Goal: Task Accomplishment & Management: Use online tool/utility

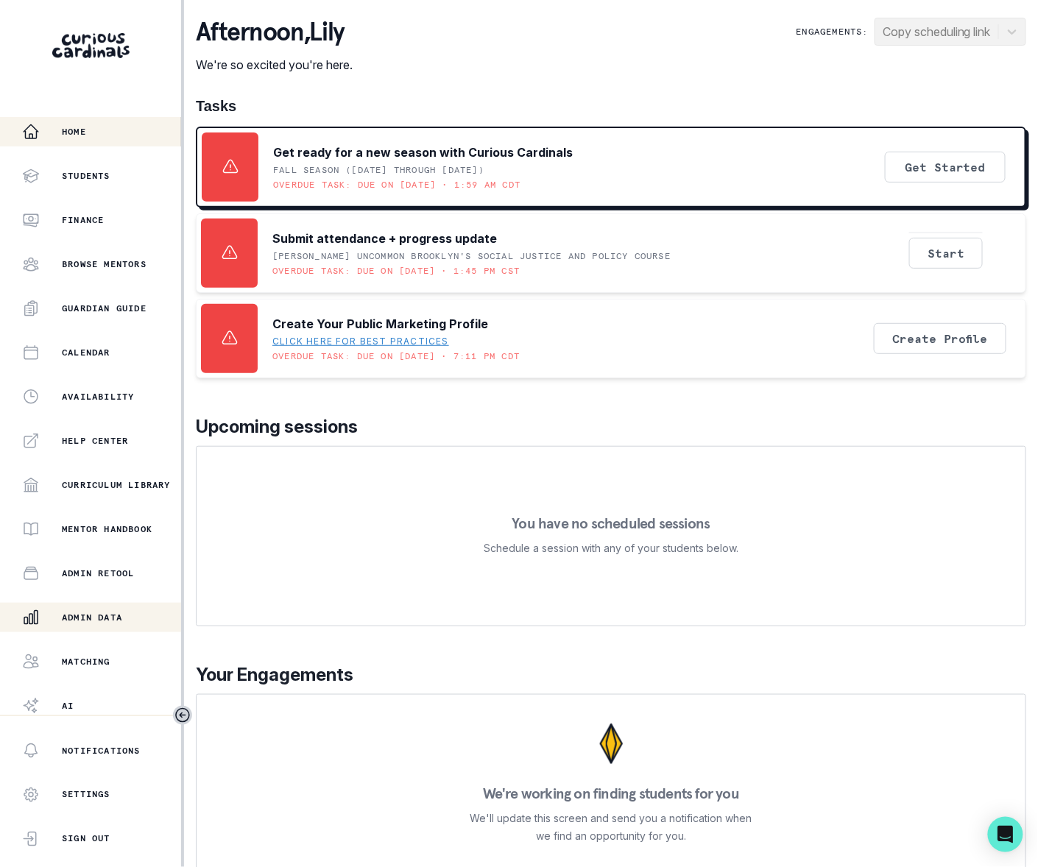
click at [97, 613] on p "Admin Data" at bounding box center [92, 618] width 60 height 12
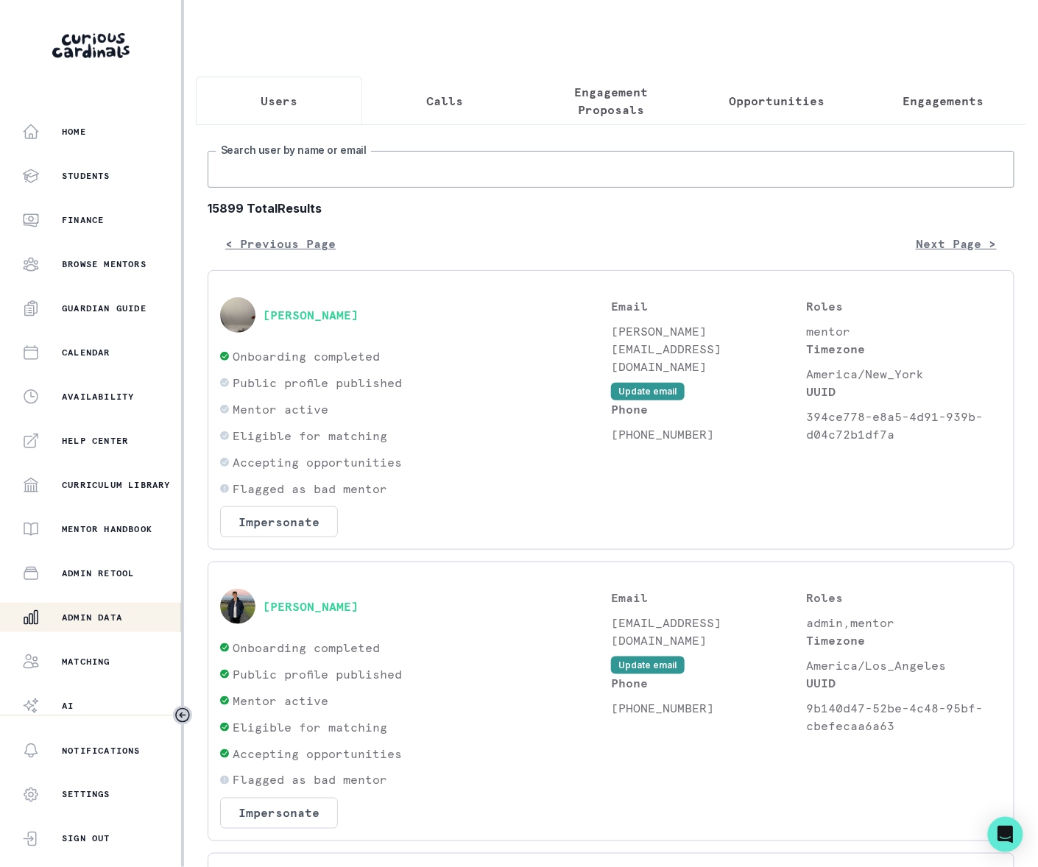
click at [278, 188] on input "Search user by name or email" at bounding box center [611, 169] width 807 height 37
type input "[PERSON_NAME]"
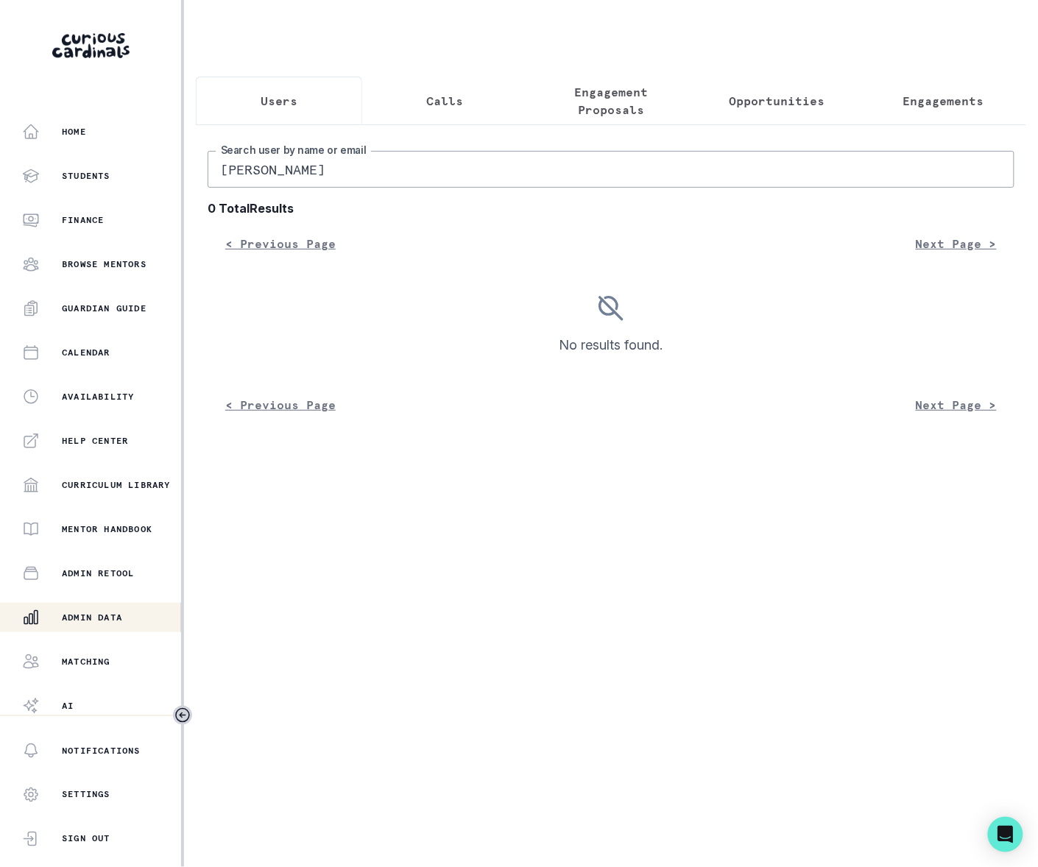
click at [352, 183] on input "[PERSON_NAME]" at bounding box center [611, 169] width 807 height 37
type input "[PERSON_NAME]"
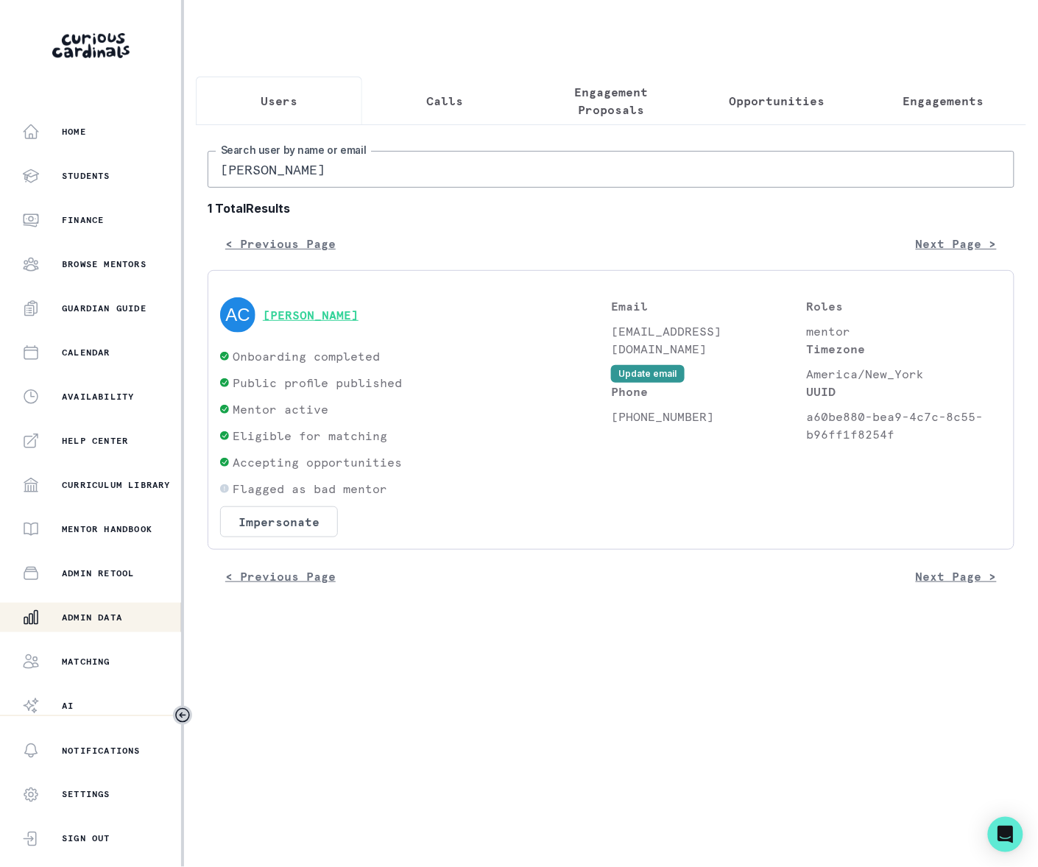
click at [304, 323] on button "[PERSON_NAME]" at bounding box center [311, 315] width 96 height 15
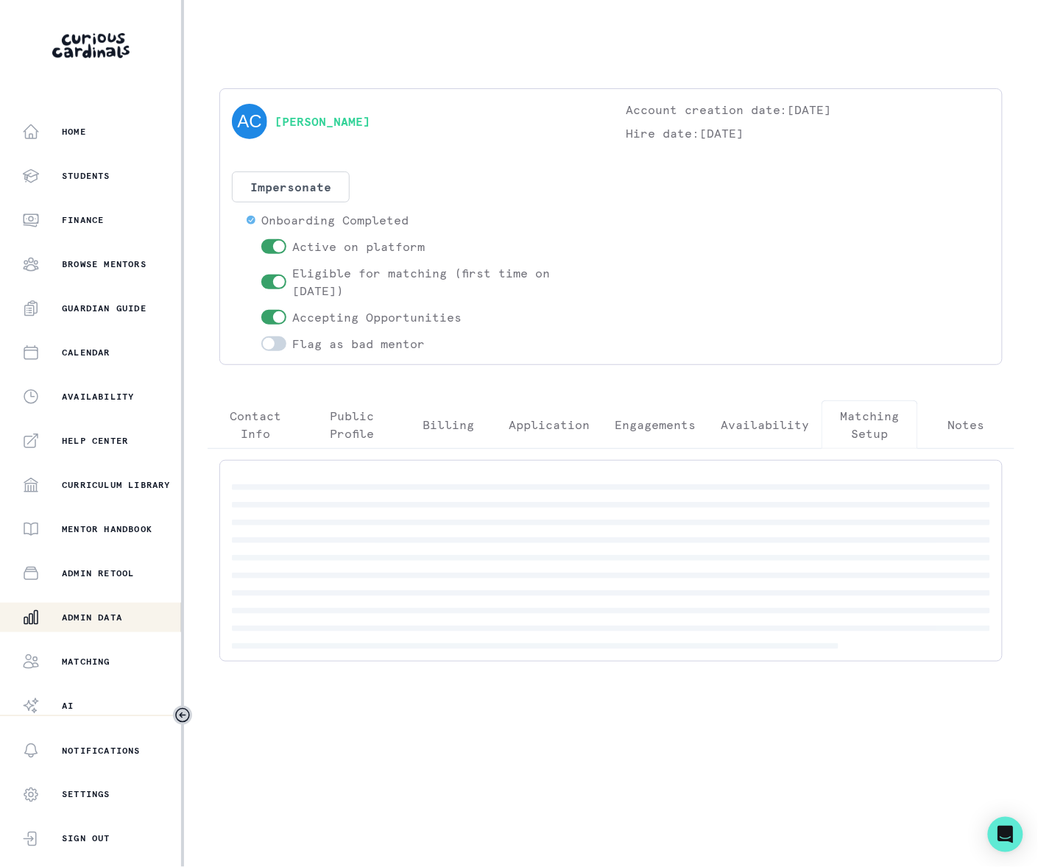
click at [862, 429] on p "Matching Setup" at bounding box center [869, 424] width 71 height 35
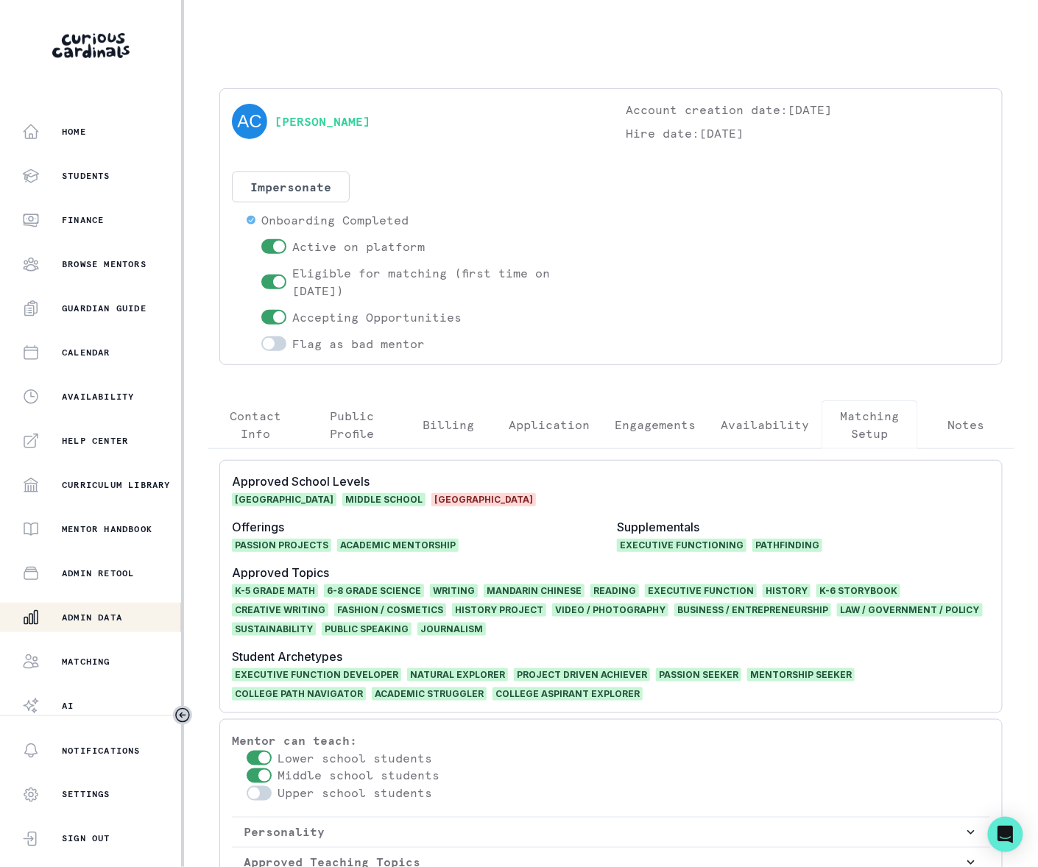
click at [253, 292] on div "[PERSON_NAME] Account creation date: [DATE] Hire date: [DATE] Impersonate Confi…" at bounding box center [611, 519] width 831 height 862
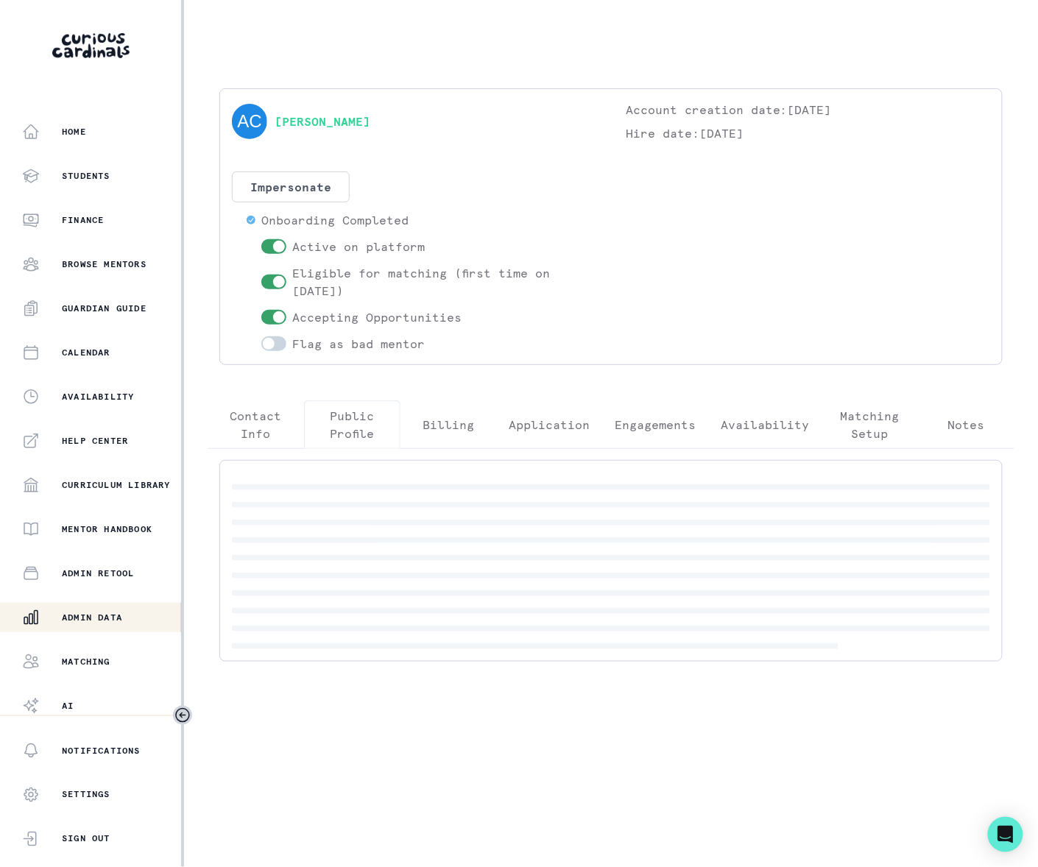
click at [340, 413] on p "Public Profile" at bounding box center [352, 424] width 71 height 35
click at [440, 425] on p "Billing" at bounding box center [449, 425] width 52 height 18
click at [543, 424] on p "Application" at bounding box center [549, 425] width 81 height 18
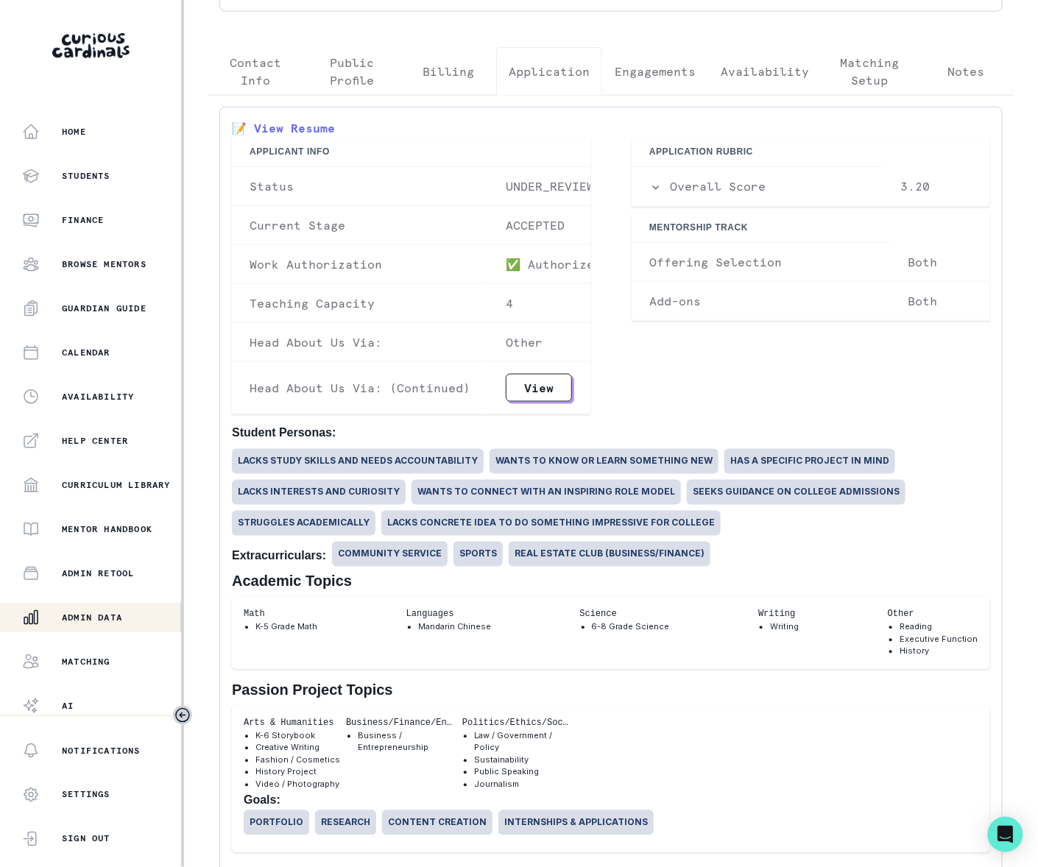
scroll to position [95, 0]
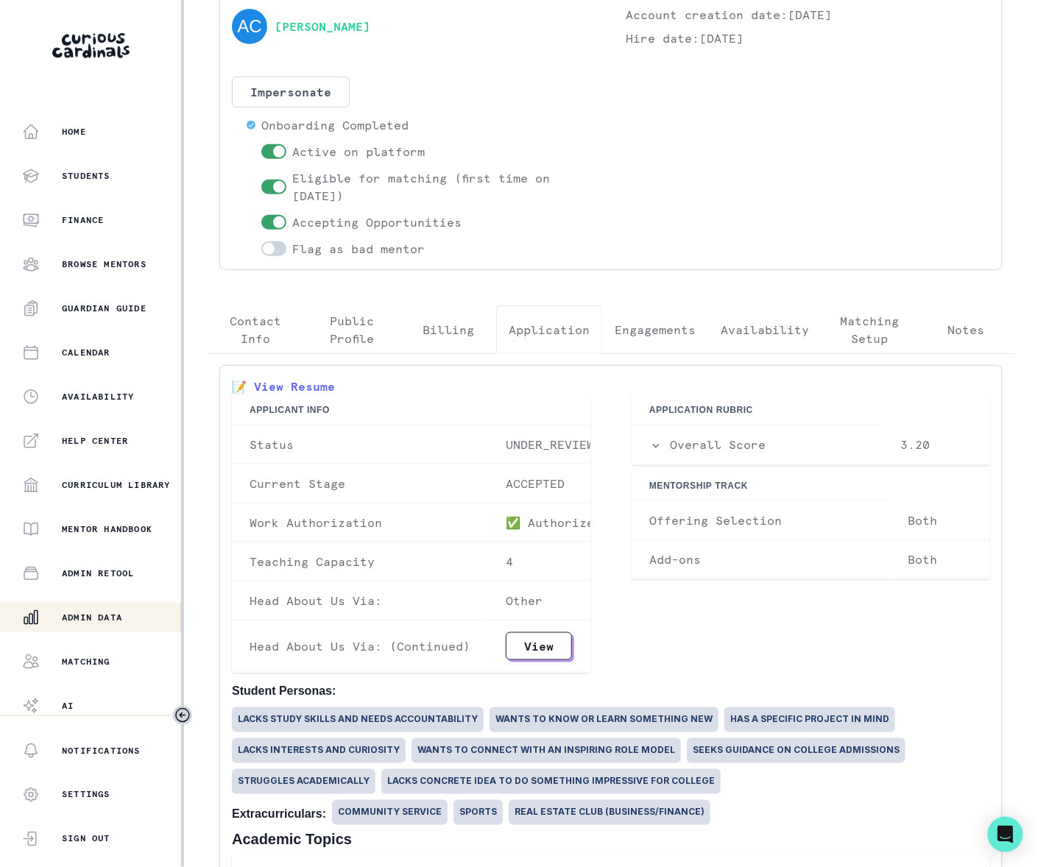
click at [861, 325] on p "Matching Setup" at bounding box center [869, 329] width 71 height 35
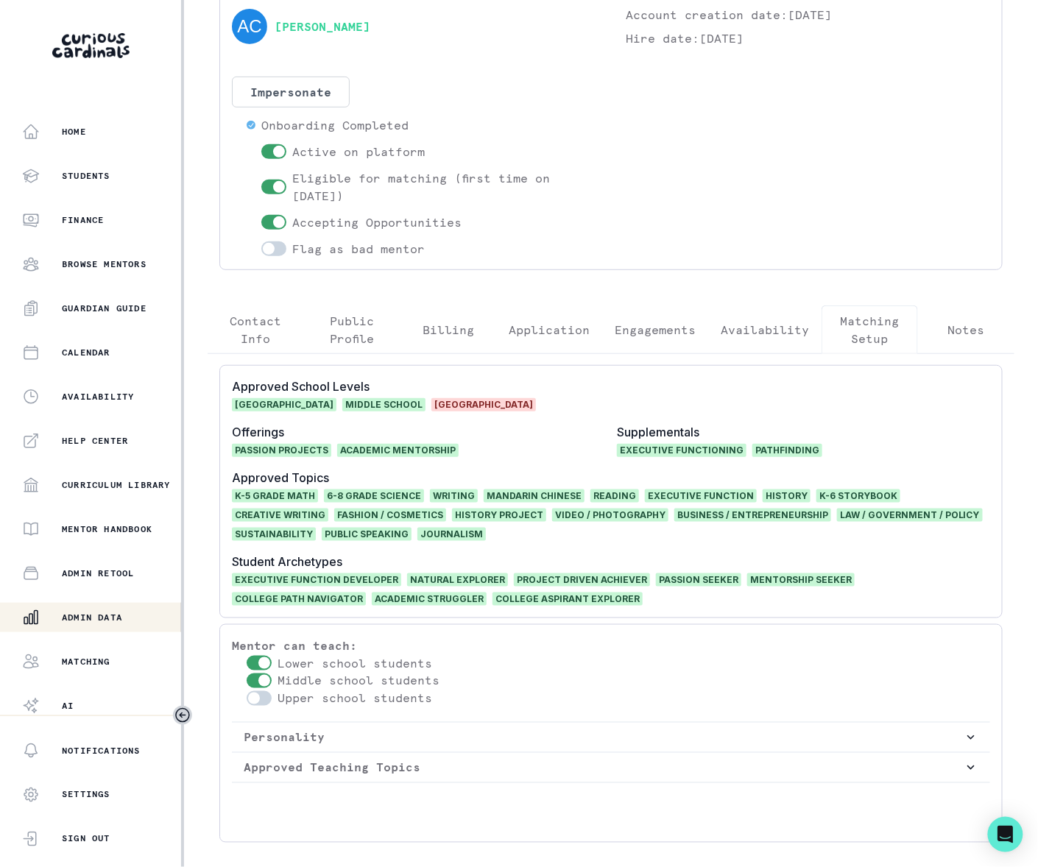
scroll to position [0, 0]
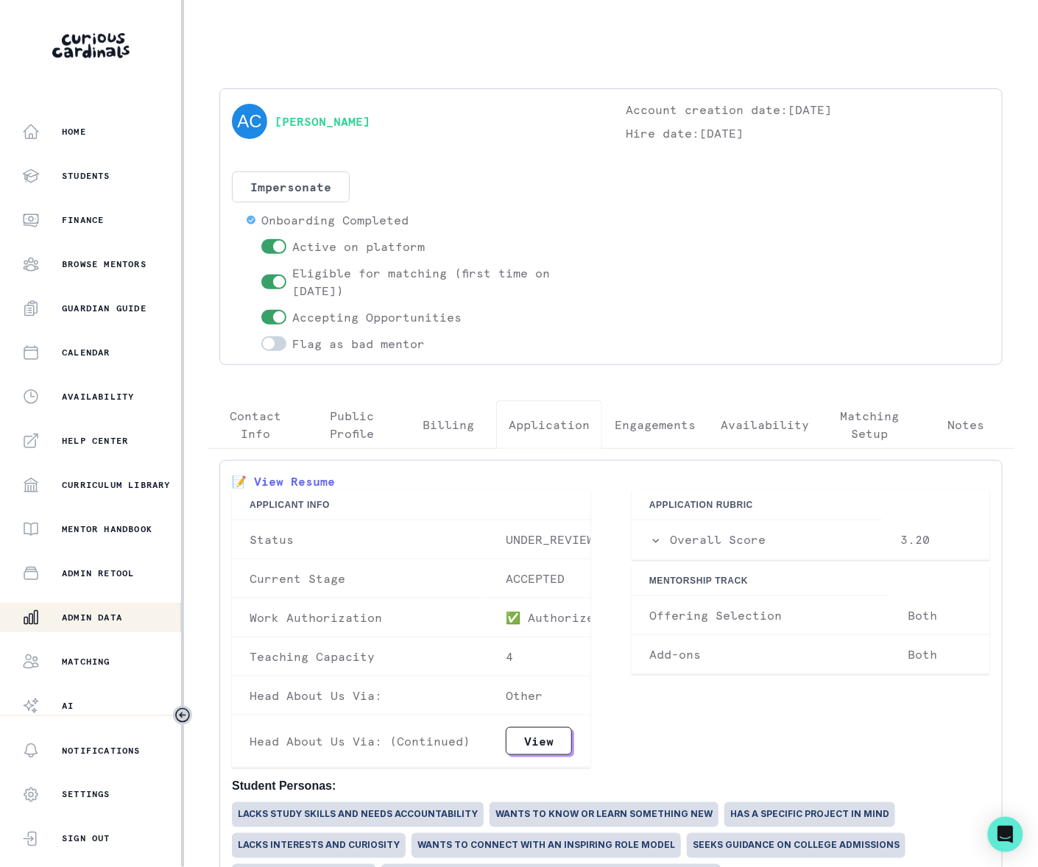
click at [549, 423] on p "Application" at bounding box center [549, 425] width 81 height 18
click at [908, 619] on p "Both" at bounding box center [940, 615] width 65 height 15
click at [729, 613] on p "Offering Selection" at bounding box center [760, 615] width 223 height 15
click at [672, 616] on p "Offering Selection" at bounding box center [760, 615] width 223 height 15
click at [657, 616] on p "Offering Selection" at bounding box center [760, 615] width 223 height 15
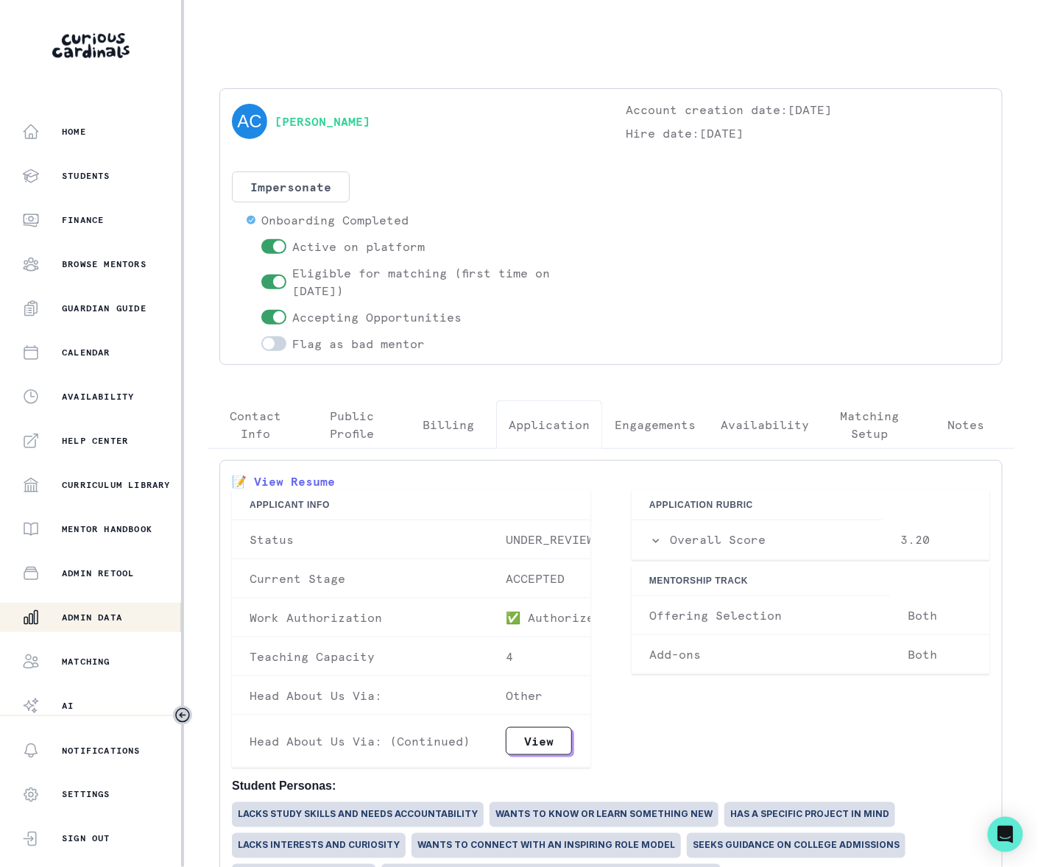
click at [908, 619] on p "Both" at bounding box center [940, 615] width 65 height 15
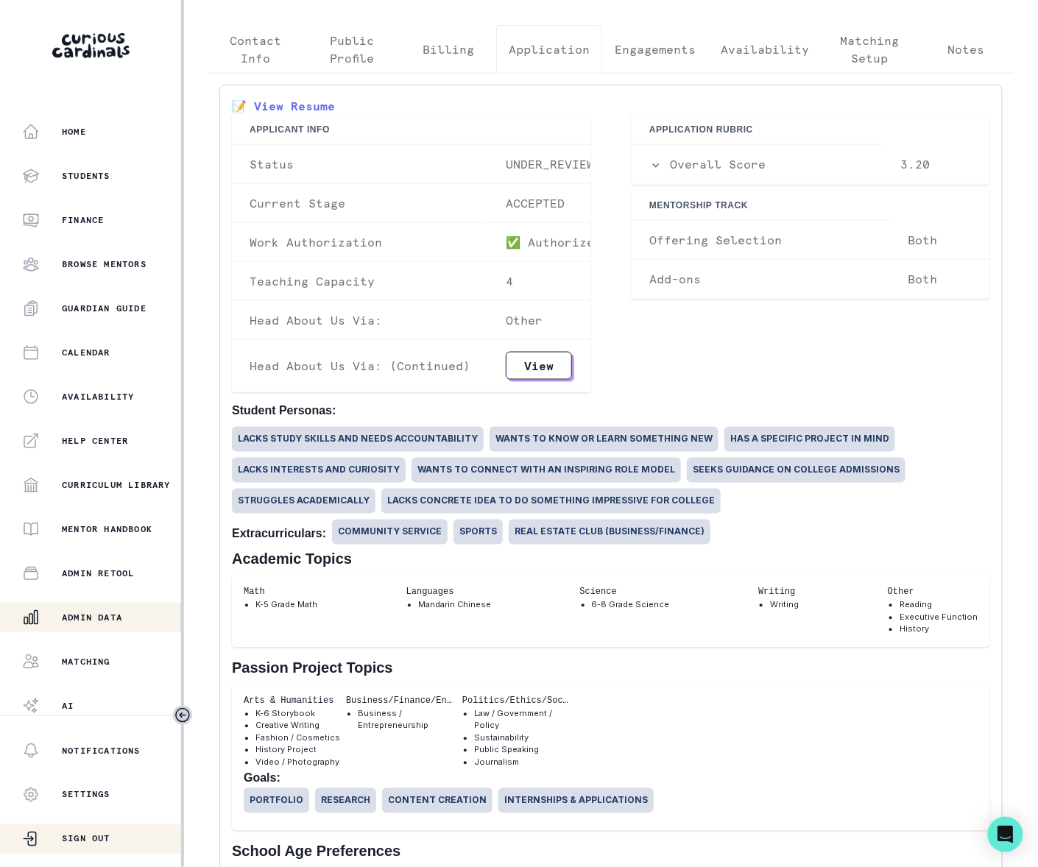
scroll to position [372, 0]
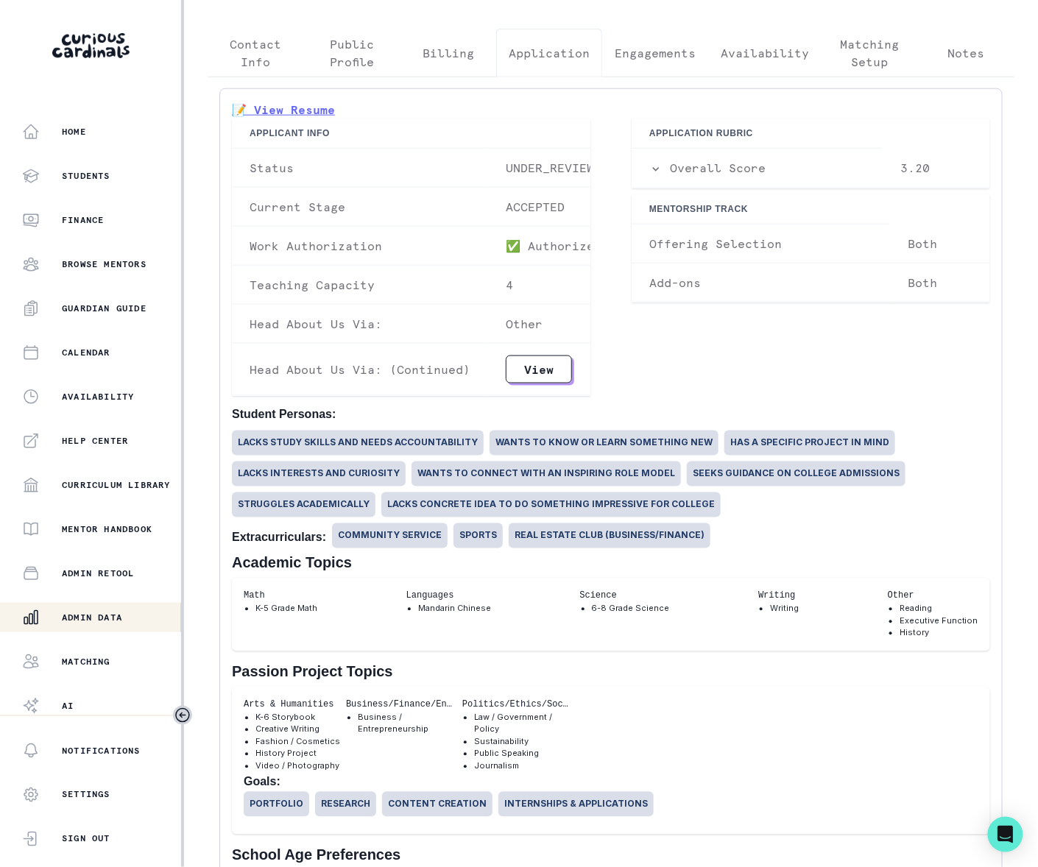
click at [301, 108] on link "📝 View Resume" at bounding box center [283, 124] width 103 height 44
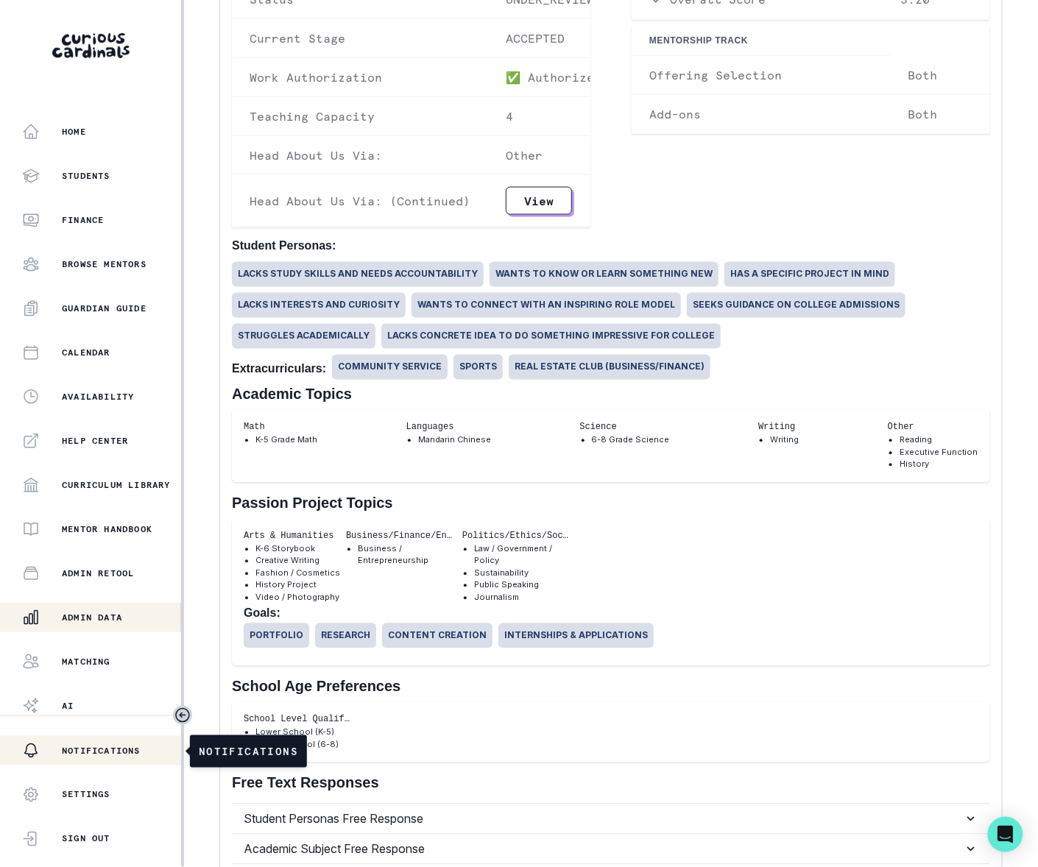
scroll to position [371, 0]
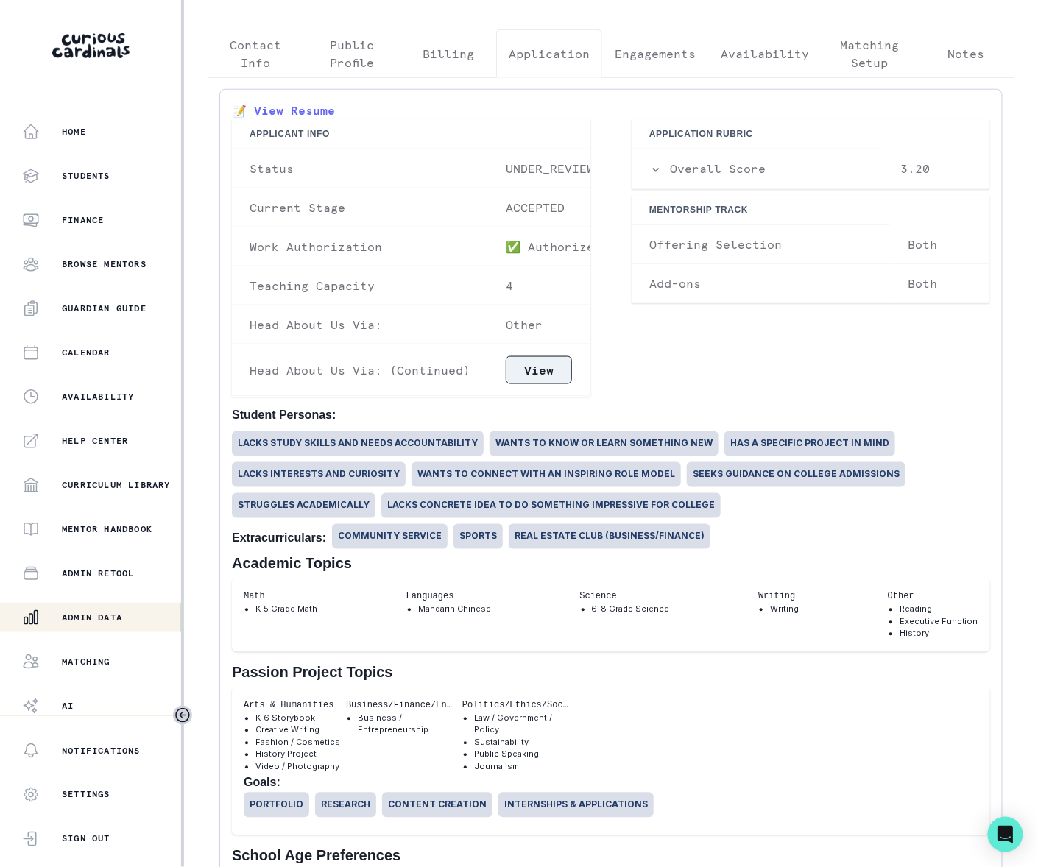
click at [539, 374] on button "View" at bounding box center [539, 370] width 66 height 28
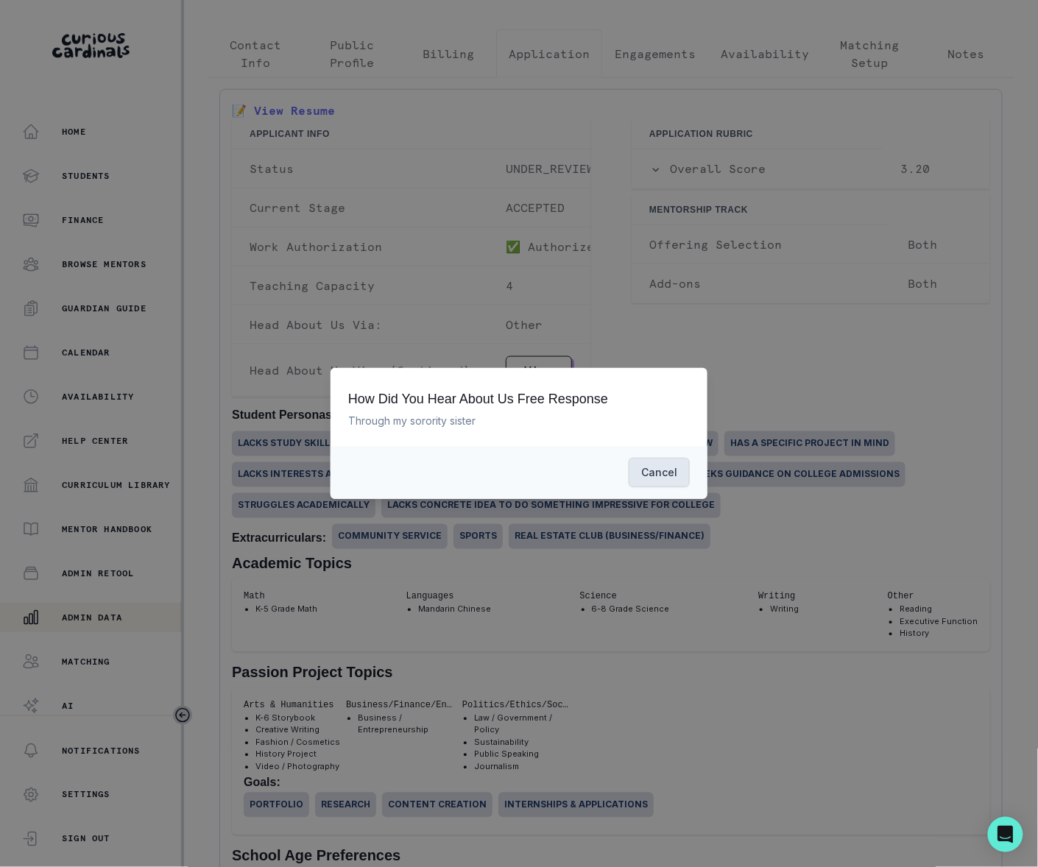
click at [663, 471] on button "Cancel" at bounding box center [659, 472] width 61 height 29
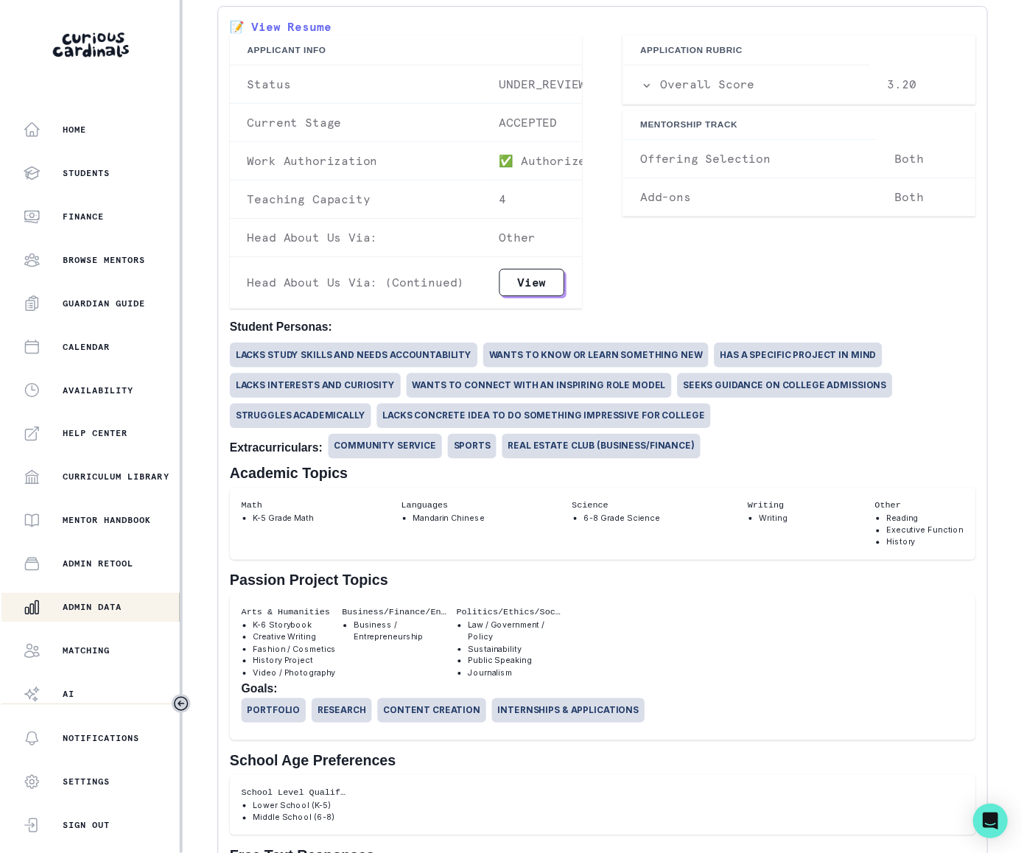
scroll to position [421, 0]
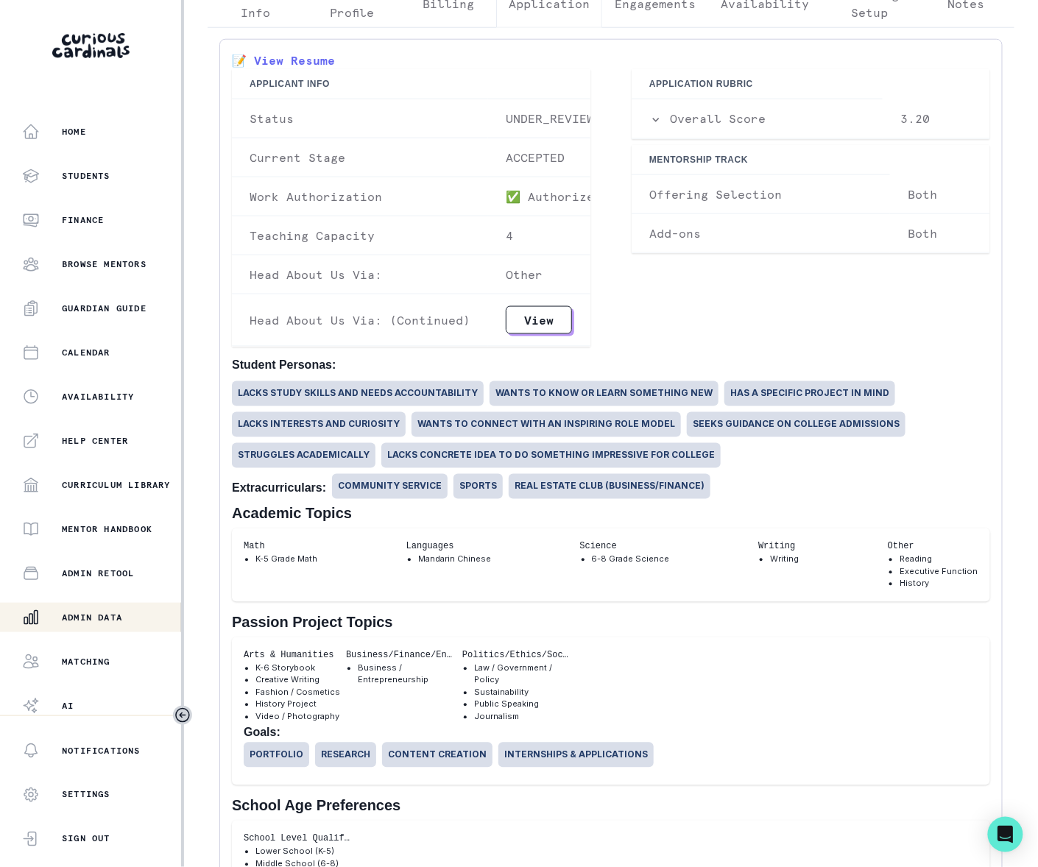
click at [99, 610] on div "Admin Data" at bounding box center [101, 618] width 159 height 18
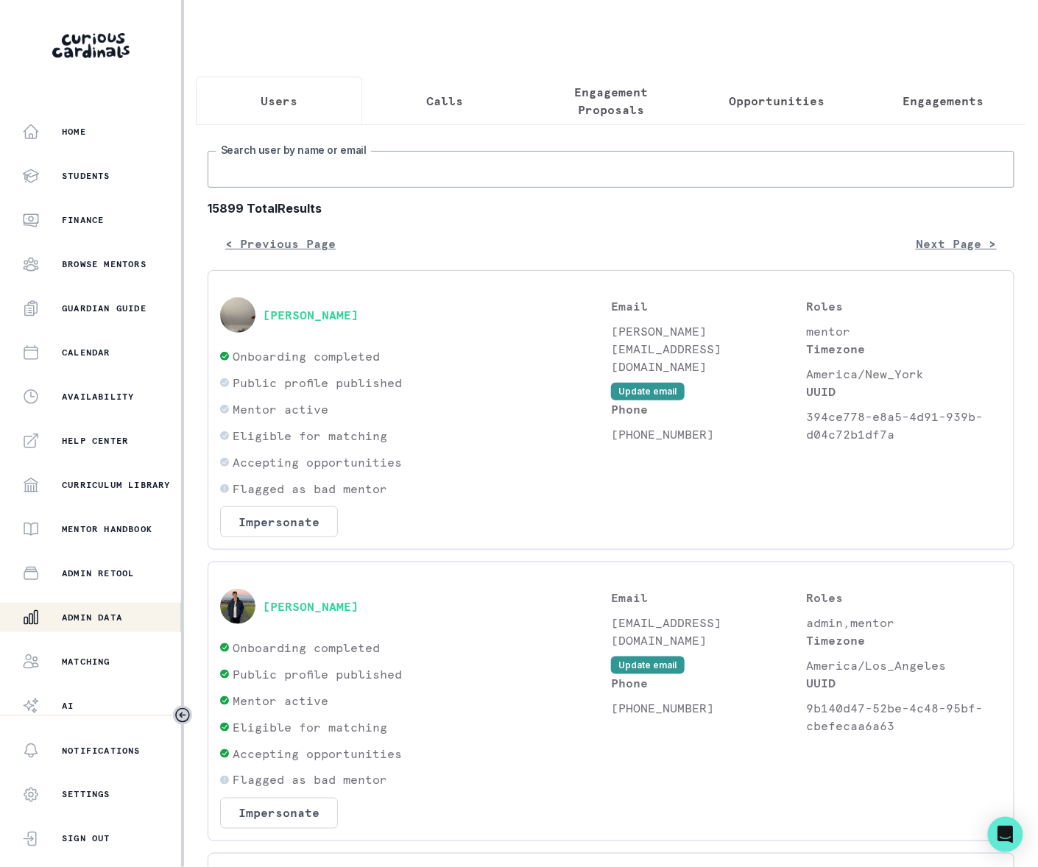
click at [233, 186] on input "Search user by name or email" at bounding box center [611, 169] width 807 height 37
type input "[PERSON_NAME]"
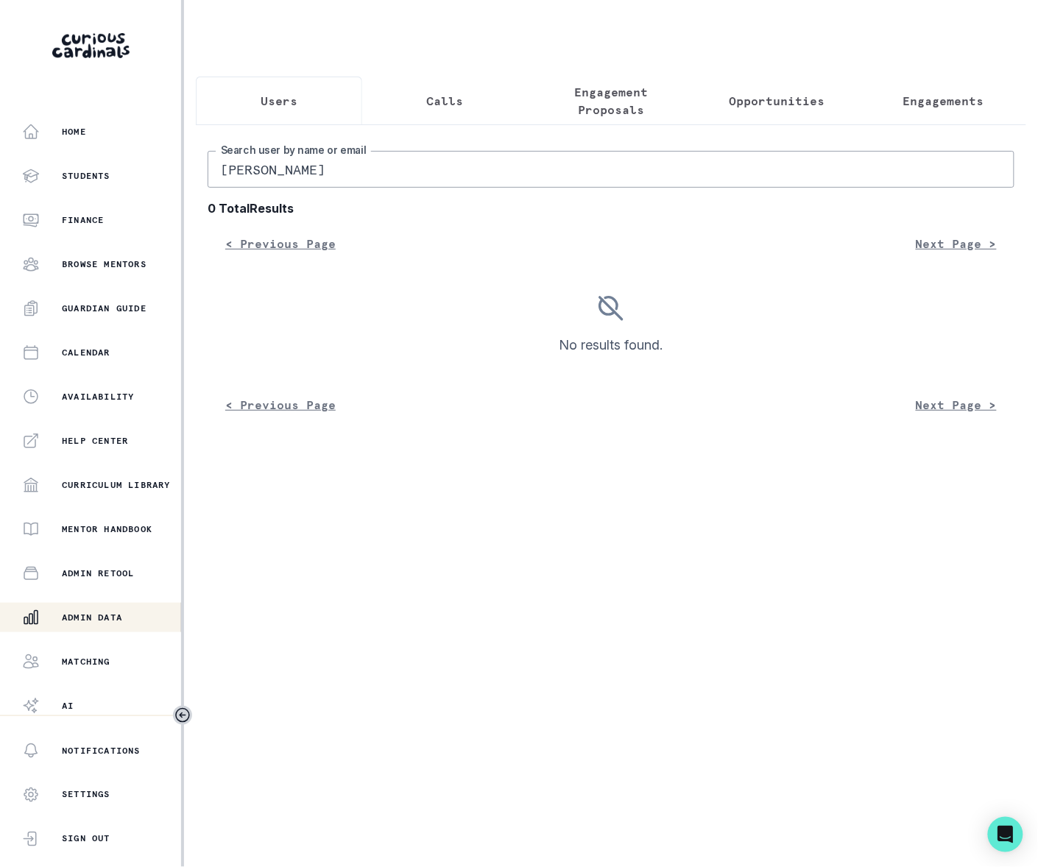
click at [339, 186] on input "[PERSON_NAME]" at bounding box center [611, 169] width 807 height 37
click at [295, 183] on input "[PERSON_NAME]" at bounding box center [611, 169] width 807 height 37
click at [296, 183] on input "[PERSON_NAME]" at bounding box center [611, 169] width 807 height 37
type input "[PERSON_NAME]"
drag, startPoint x: 283, startPoint y: 183, endPoint x: 161, endPoint y: 174, distance: 123.3
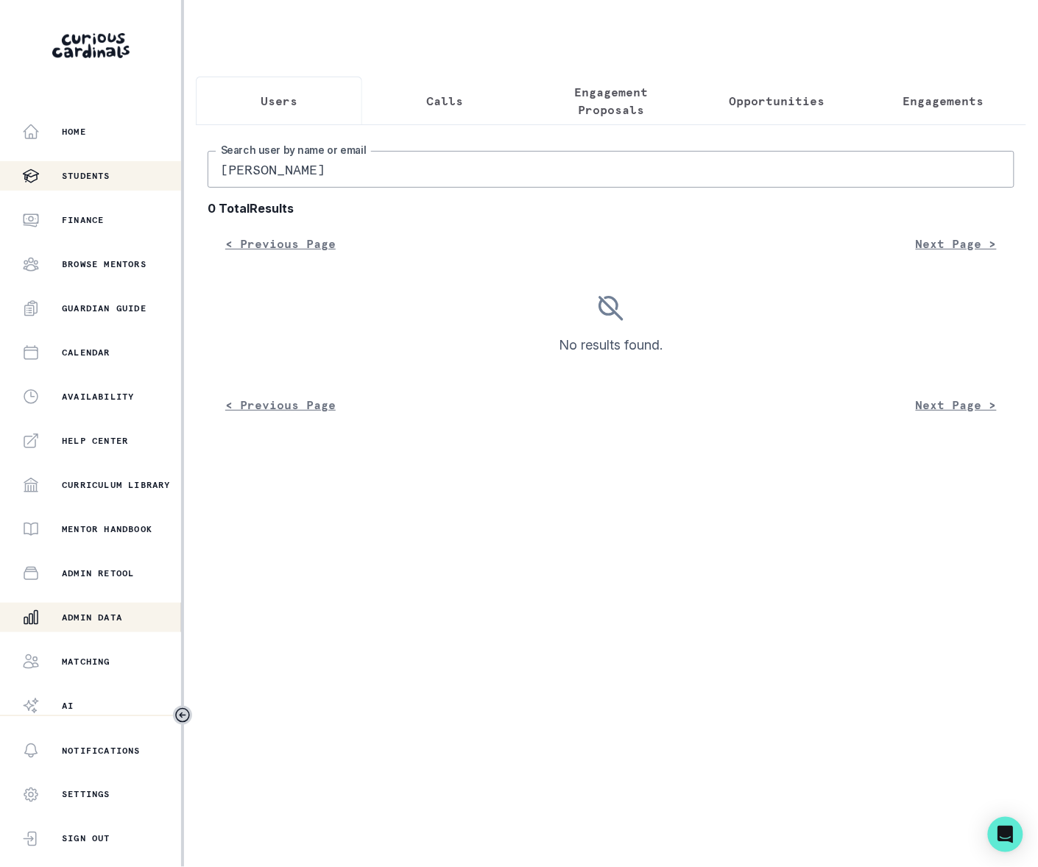
click at [169, 183] on div "Home Students Finance Browse Mentors Guardian Guide Calendar Availability Help …" at bounding box center [519, 433] width 1038 height 867
type input "immermann"
click at [320, 183] on input "immermann" at bounding box center [611, 169] width 807 height 37
drag, startPoint x: 313, startPoint y: 186, endPoint x: 172, endPoint y: 184, distance: 140.7
click at [177, 187] on div "Home Students Finance Browse Mentors Guardian Guide Calendar Availability Help …" at bounding box center [519, 433] width 1038 height 867
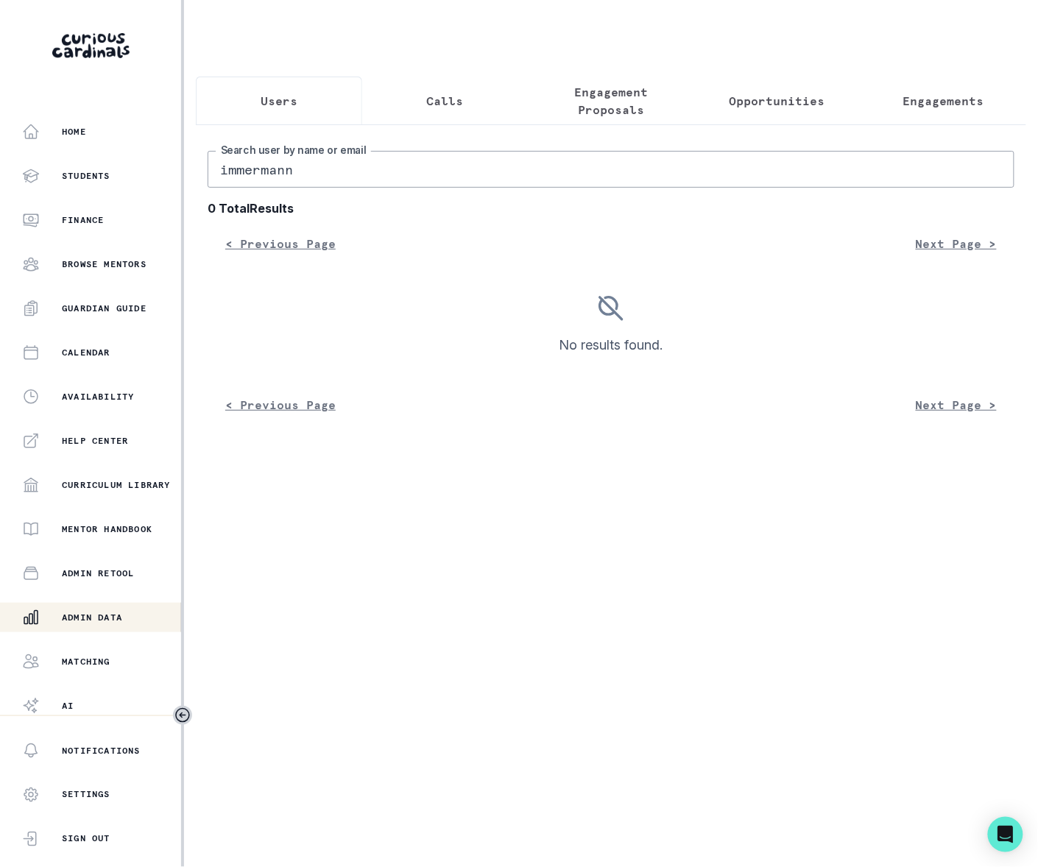
paste input "[PERSON_NAME][EMAIL_ADDRESS][PERSON_NAME][DOMAIN_NAME]"
type input "[PERSON_NAME][EMAIL_ADDRESS][PERSON_NAME][DOMAIN_NAME]"
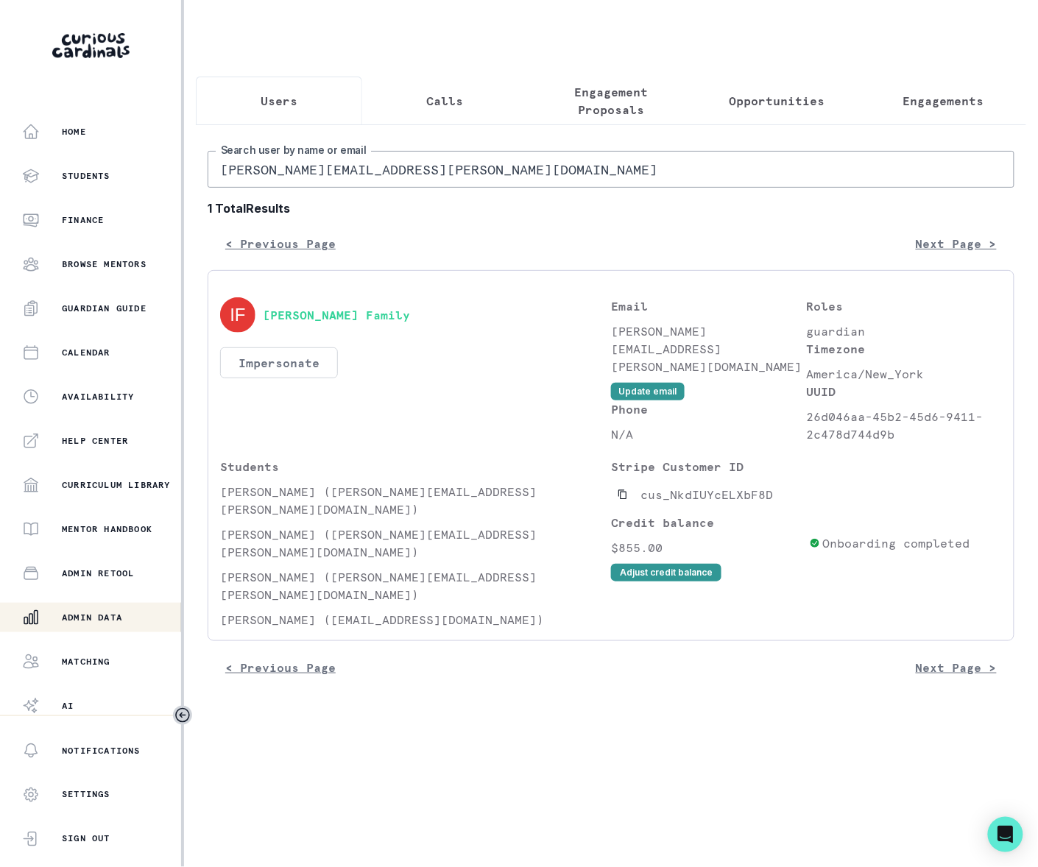
click at [278, 378] on button "Impersonate" at bounding box center [279, 363] width 118 height 31
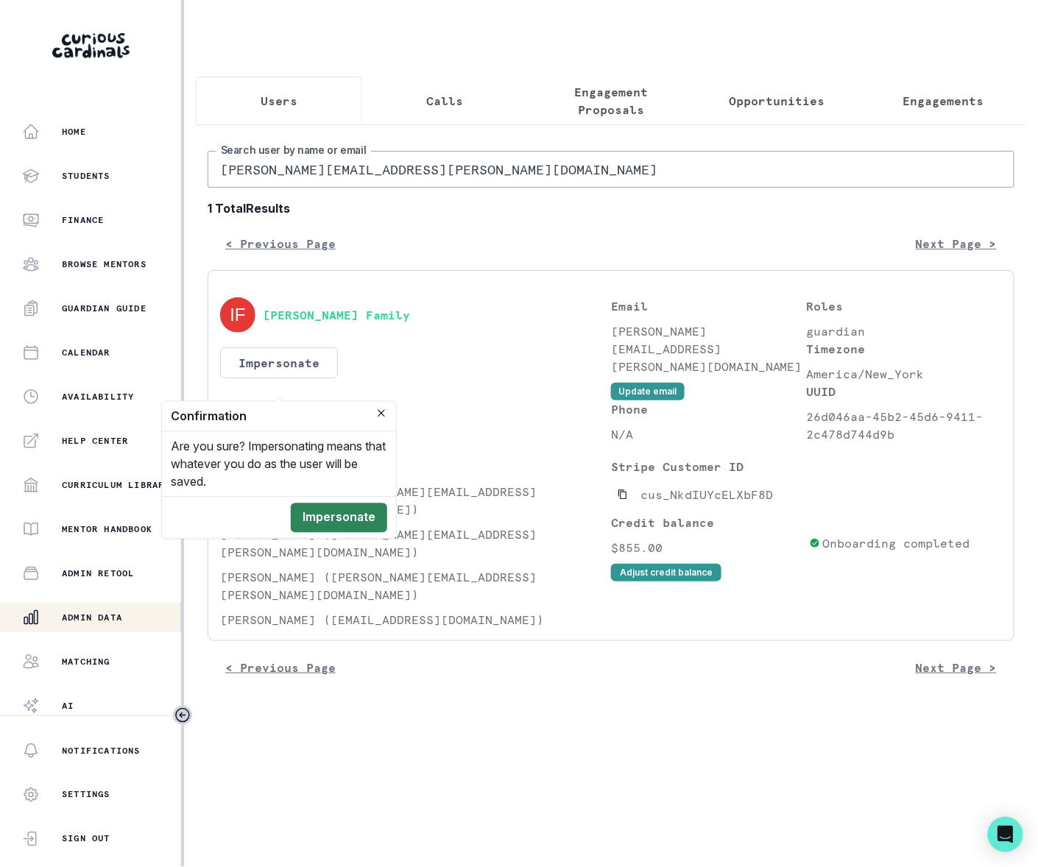
click at [340, 515] on button "Impersonate" at bounding box center [339, 518] width 96 height 29
